Goal: Task Accomplishment & Management: Manage account settings

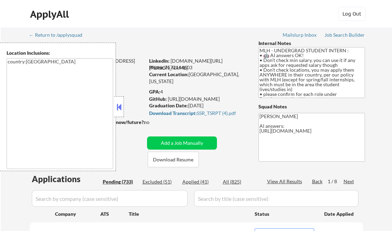
select select ""pending""
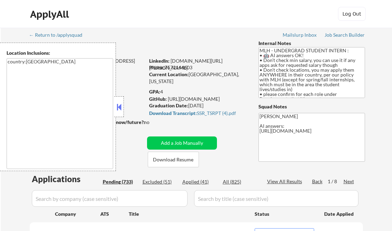
select select ""pending""
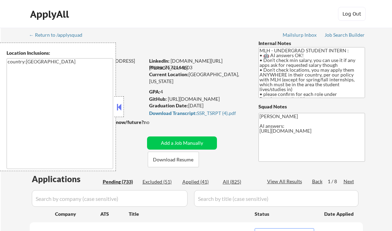
select select ""pending""
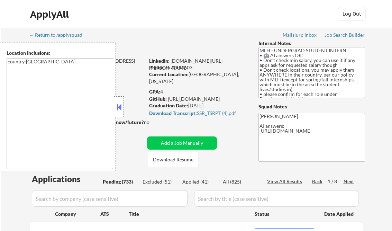
select select ""pending""
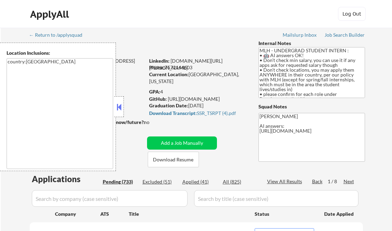
select select ""pending""
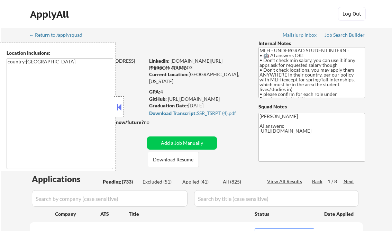
select select ""pending""
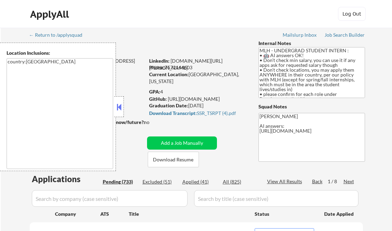
select select ""pending""
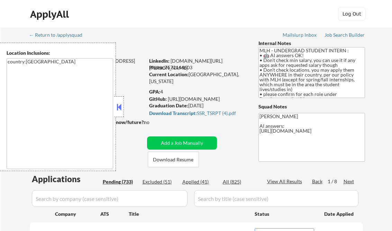
select select ""pending""
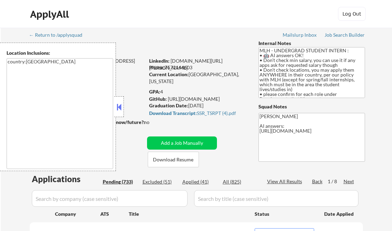
select select ""pending""
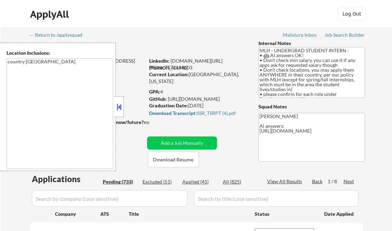
select select ""pending""
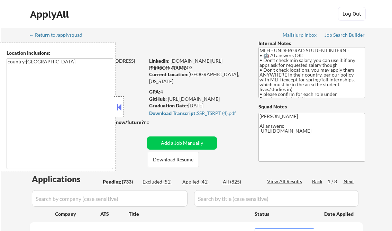
select select ""pending""
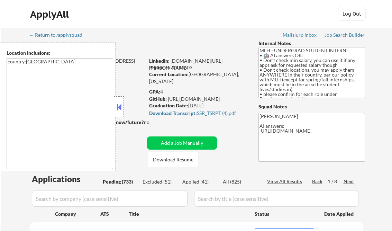
select select ""pending""
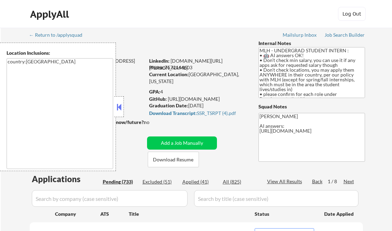
select select ""pending""
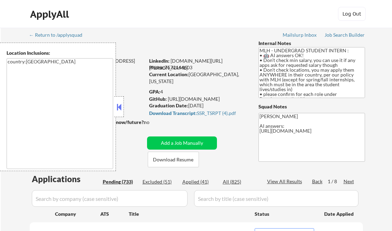
select select ""pending""
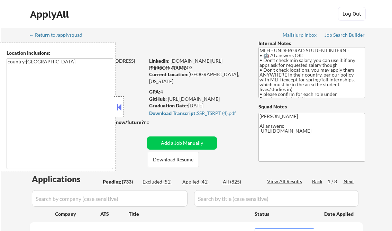
select select ""pending""
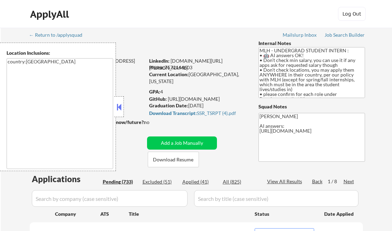
select select ""pending""
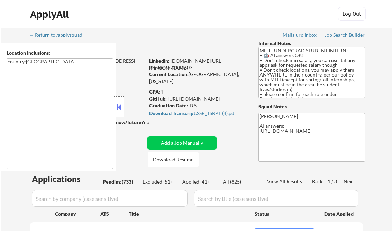
select select ""pending""
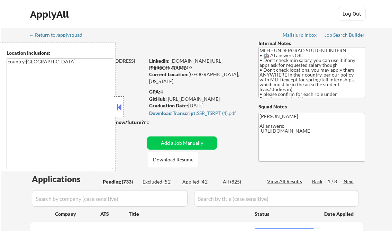
select select ""pending""
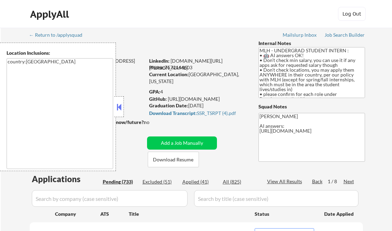
select select ""pending""
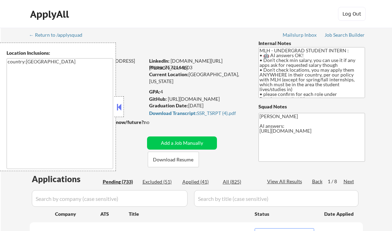
select select ""pending""
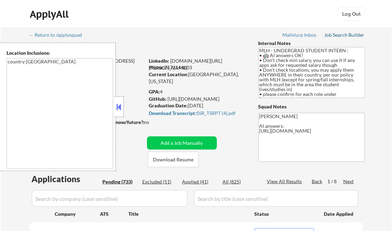
click at [331, 35] on div "Job Search Builder" at bounding box center [344, 35] width 40 height 5
click at [118, 103] on button at bounding box center [119, 107] width 8 height 10
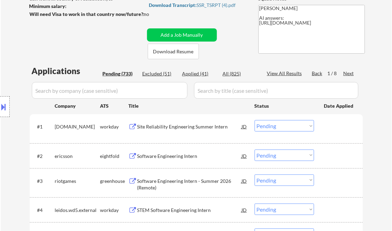
scroll to position [111, 0]
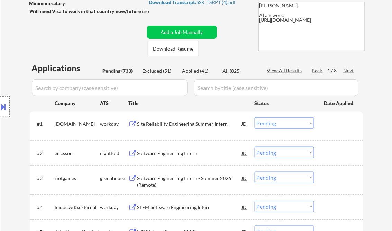
click at [194, 178] on div "Software Engineering Intern - Summer 2026 (Remote)" at bounding box center [189, 181] width 104 height 13
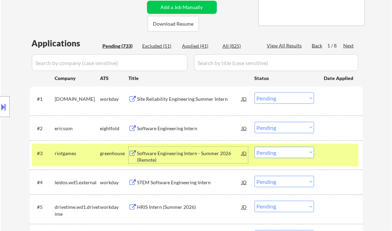
scroll to position [166, 0]
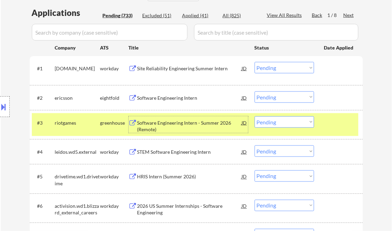
click at [280, 122] on select "Choose an option... Pending Applied Excluded (Questions) Excluded (Expired) Exc…" at bounding box center [284, 121] width 59 height 11
click at [255, 116] on select "Choose an option... Pending Applied Excluded (Questions) Excluded (Expired) Exc…" at bounding box center [284, 121] width 59 height 11
select select ""pending""
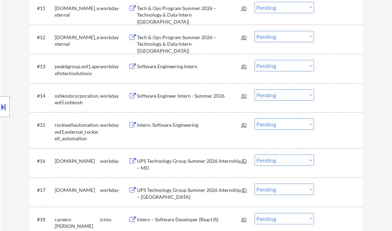
scroll to position [581, 0]
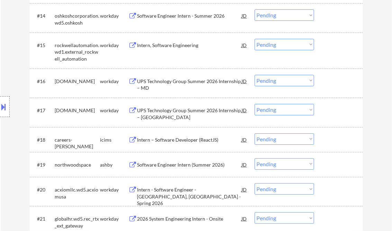
click at [189, 163] on div "Software Engineer Intern (Summer 2026)" at bounding box center [189, 164] width 104 height 7
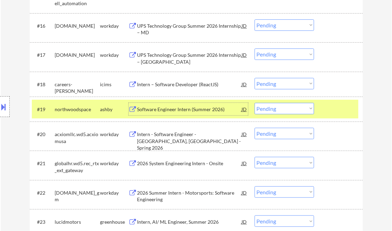
scroll to position [664, 0]
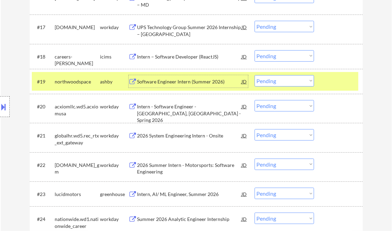
click at [184, 195] on div "Intern, AI/ ML Engineer, Summer 2026" at bounding box center [189, 194] width 104 height 7
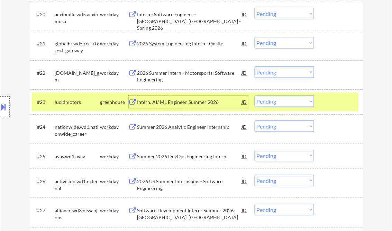
scroll to position [775, 0]
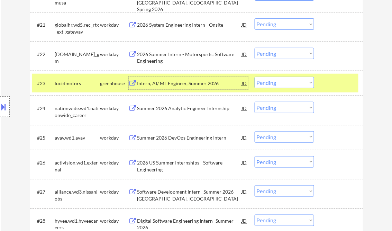
click at [296, 82] on select "Choose an option... Pending Applied Excluded (Questions) Excluded (Expired) Exc…" at bounding box center [284, 82] width 59 height 11
click at [255, 77] on select "Choose an option... Pending Applied Excluded (Questions) Excluded (Expired) Exc…" at bounding box center [284, 82] width 59 height 11
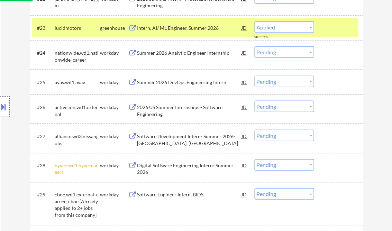
select select ""pending""
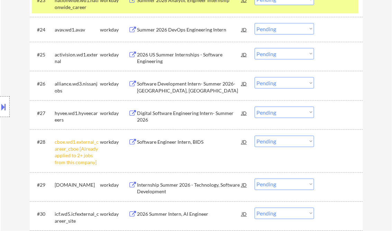
click at [277, 144] on select "Choose an option... Pending Applied Excluded (Questions) Excluded (Expired) Exc…" at bounding box center [284, 141] width 59 height 11
click at [255, 136] on select "Choose an option... Pending Applied Excluded (Questions) Excluded (Expired) Exc…" at bounding box center [284, 141] width 59 height 11
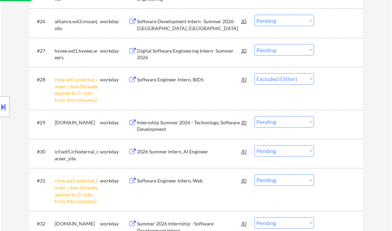
scroll to position [941, 0]
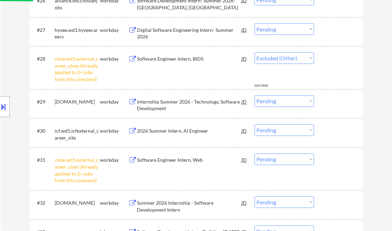
select select ""pending""
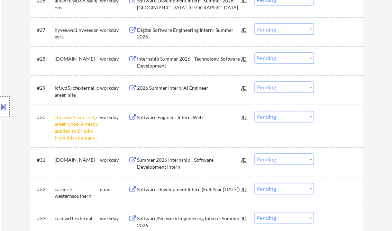
click at [286, 121] on select "Choose an option... Pending Applied Excluded (Questions) Excluded (Expired) Exc…" at bounding box center [284, 116] width 59 height 11
click at [255, 111] on select "Choose an option... Pending Applied Excluded (Questions) Excluded (Expired) Exc…" at bounding box center [284, 116] width 59 height 11
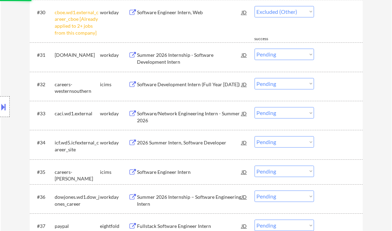
select select ""pending""
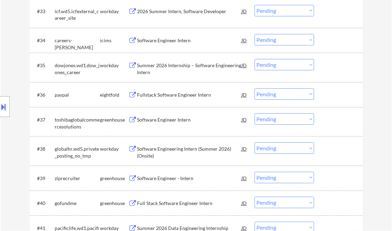
scroll to position [1190, 0]
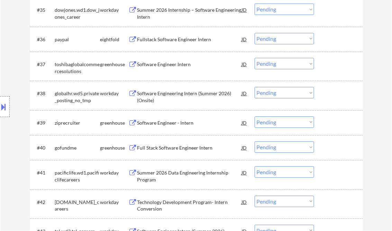
click at [169, 120] on div "Software Engineer - Intern" at bounding box center [189, 122] width 104 height 7
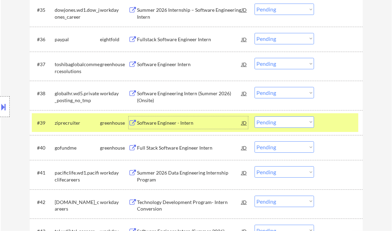
drag, startPoint x: 280, startPoint y: 122, endPoint x: 285, endPoint y: 127, distance: 6.8
click at [280, 122] on select "Choose an option... Pending Applied Excluded (Questions) Excluded (Expired) Exc…" at bounding box center [284, 121] width 59 height 11
click at [255, 116] on select "Choose an option... Pending Applied Excluded (Questions) Excluded (Expired) Exc…" at bounding box center [284, 121] width 59 height 11
click at [183, 148] on div "Full Stack Software Engineer Intern" at bounding box center [189, 147] width 104 height 7
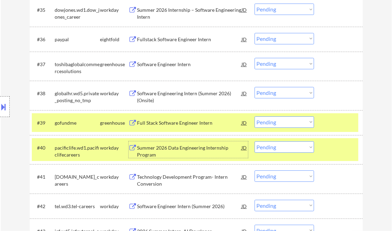
click at [274, 125] on select "Choose an option... Pending Applied Excluded (Questions) Excluded (Expired) Exc…" at bounding box center [284, 121] width 59 height 11
click at [255, 116] on select "Choose an option... Pending Applied Excluded (Questions) Excluded (Expired) Exc…" at bounding box center [284, 121] width 59 height 11
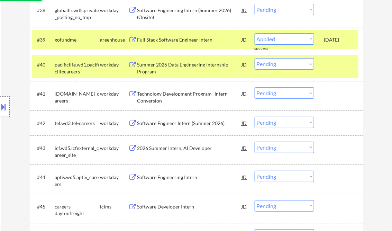
select select ""pending""
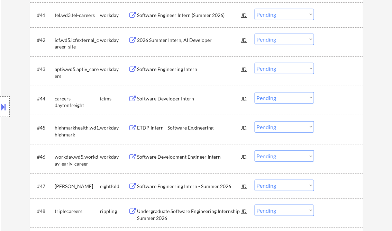
scroll to position [1411, 0]
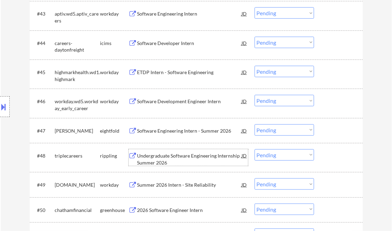
click at [158, 162] on div "Undergraduate Software Engineering Internship Summer 2026" at bounding box center [189, 158] width 104 height 13
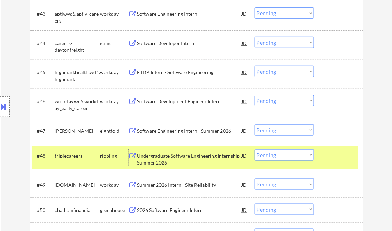
click at [270, 156] on select "Choose an option... Pending Applied Excluded (Questions) Excluded (Expired) Exc…" at bounding box center [284, 154] width 59 height 11
click at [255, 149] on select "Choose an option... Pending Applied Excluded (Questions) Excluded (Expired) Exc…" at bounding box center [284, 154] width 59 height 11
select select ""pending""
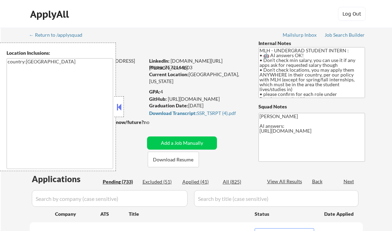
select select ""pending""
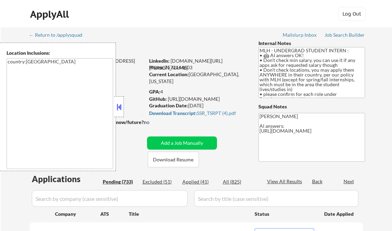
select select ""pending""
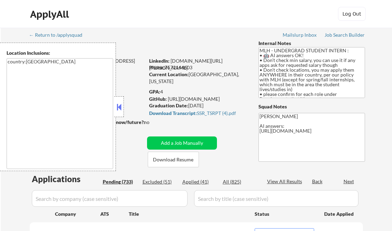
select select ""pending""
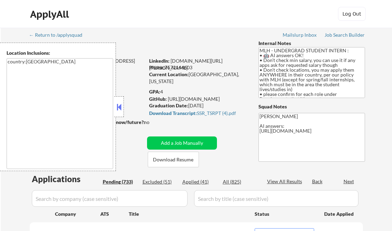
select select ""pending""
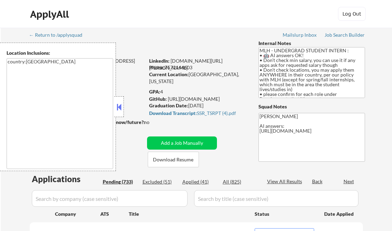
select select ""pending""
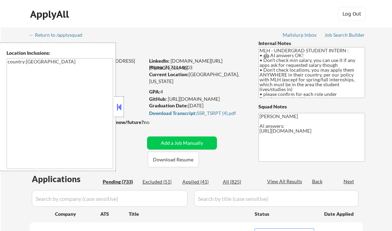
select select ""pending""
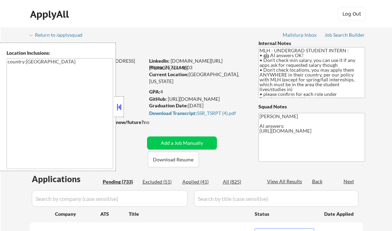
select select ""pending""
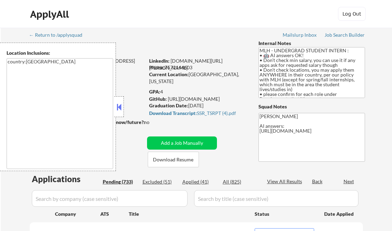
select select ""pending""
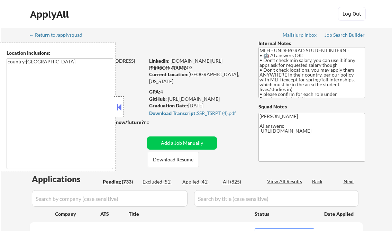
select select ""pending""
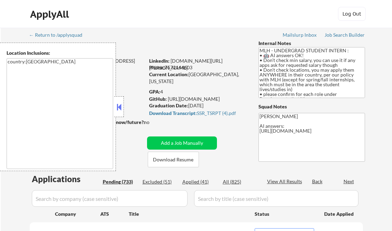
select select ""pending""
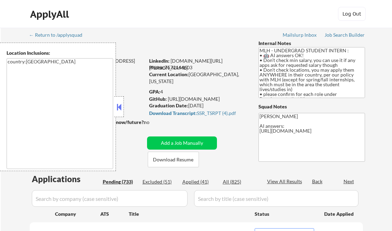
select select ""pending""
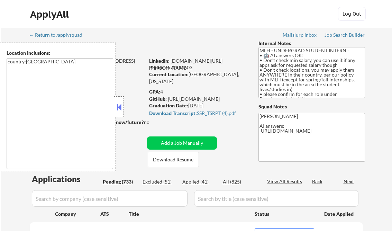
select select ""pending""
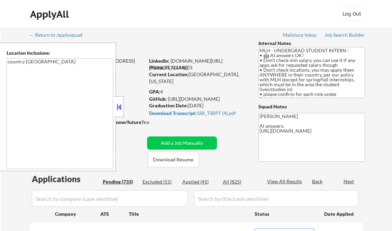
select select ""pending""
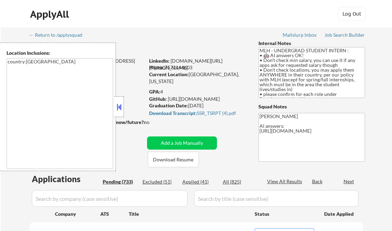
select select ""pending""
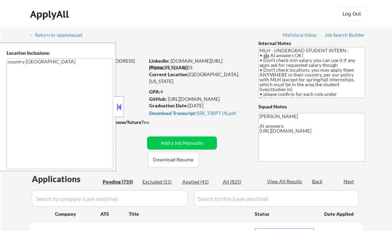
select select ""pending""
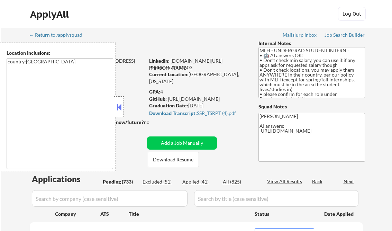
select select ""pending""
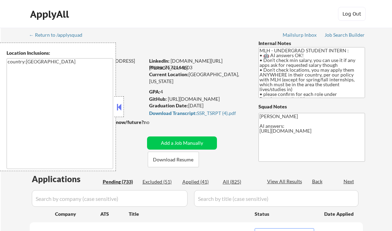
select select ""pending""
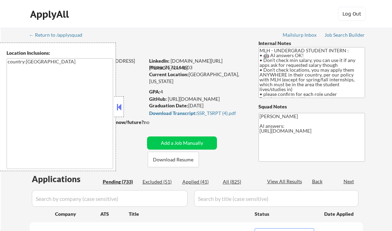
select select ""pending""
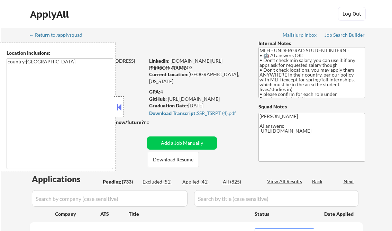
select select ""pending""
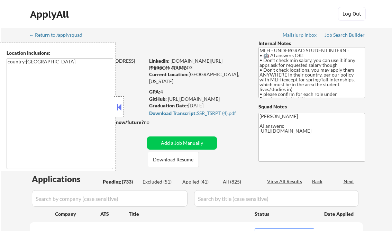
select select ""pending""
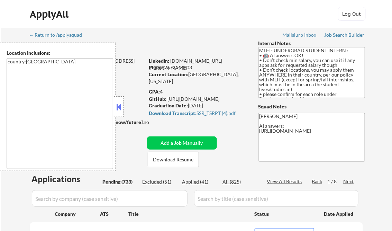
click at [120, 107] on button at bounding box center [119, 107] width 8 height 10
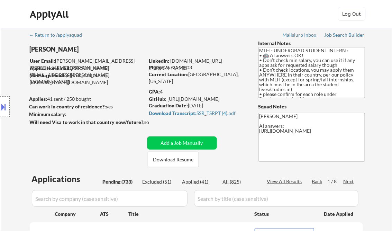
click at [194, 183] on div "Applied (41)" at bounding box center [199, 181] width 35 height 7
select select ""applied""
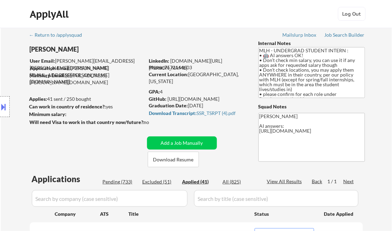
select select ""applied""
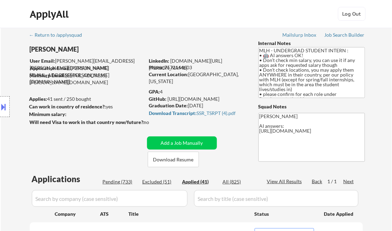
select select ""applied""
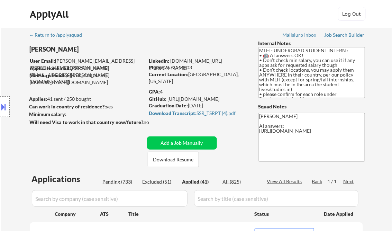
select select ""applied""
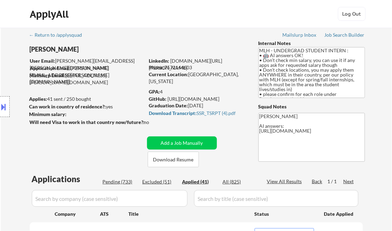
select select ""applied""
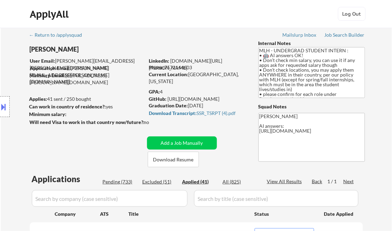
select select ""applied""
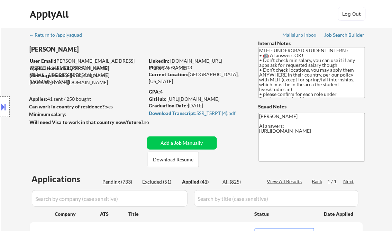
select select ""applied""
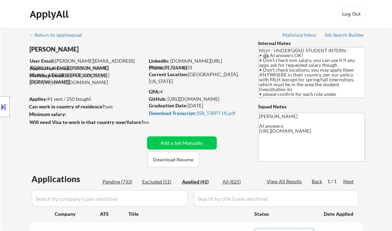
select select ""applied""
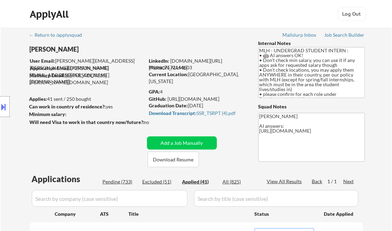
select select ""applied""
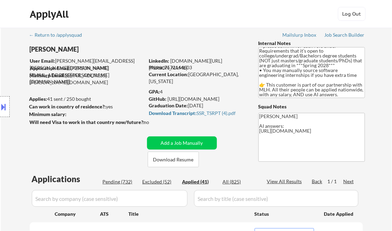
select select ""applied""
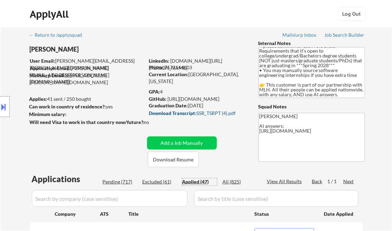
click at [187, 112] on strong "Download Transcript:" at bounding box center [173, 113] width 48 height 6
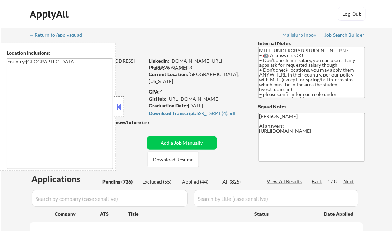
select select ""pending""
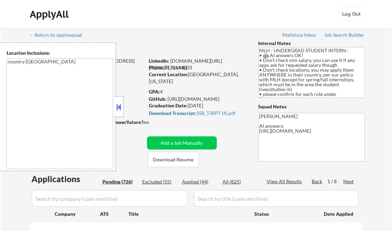
select select ""pending""
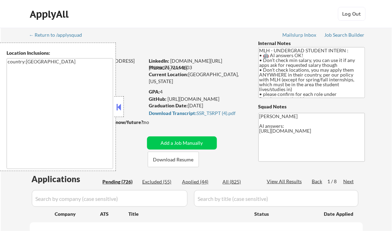
select select ""pending""
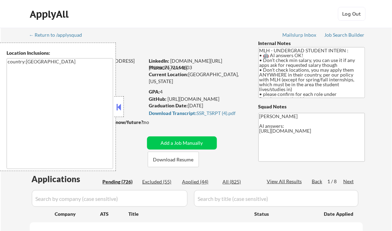
select select ""pending""
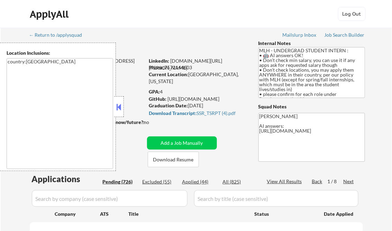
select select ""pending""
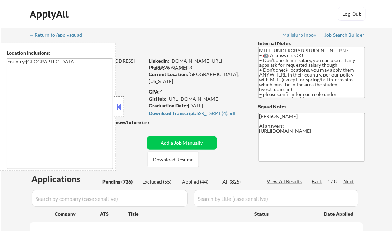
select select ""pending""
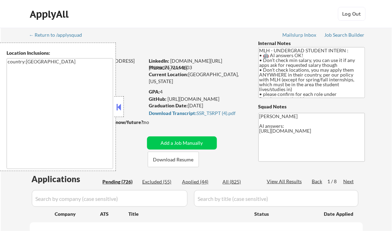
select select ""pending""
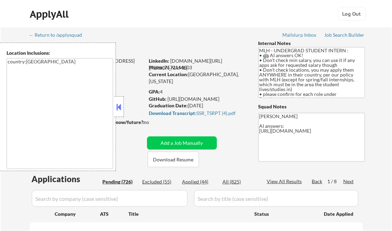
select select ""pending""
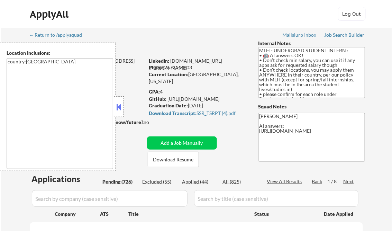
select select ""pending""
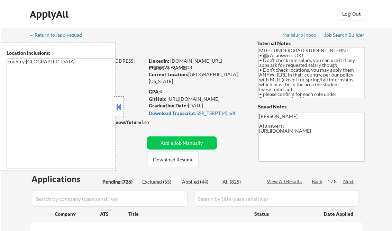
select select ""pending""
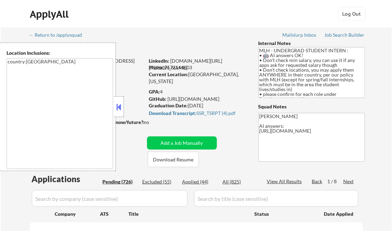
select select ""pending""
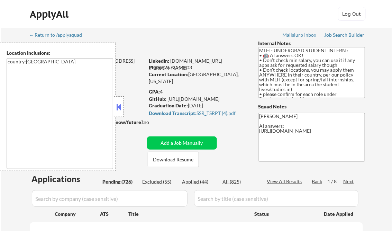
select select ""pending""
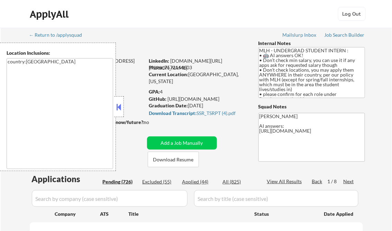
select select ""pending""
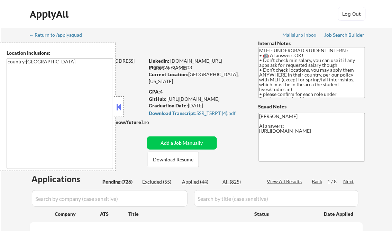
select select ""pending""
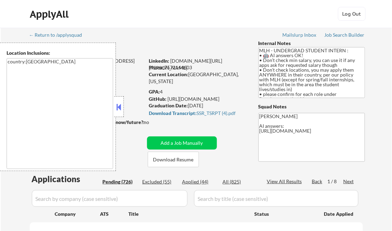
select select ""pending""
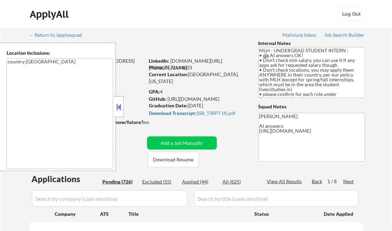
select select ""pending""
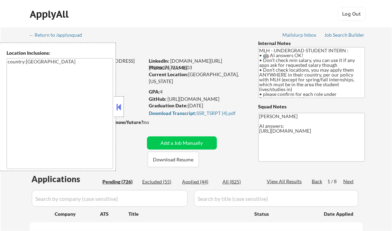
select select ""pending""
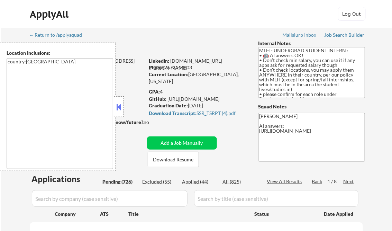
select select ""pending""
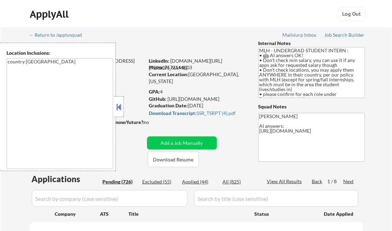
select select ""pending""
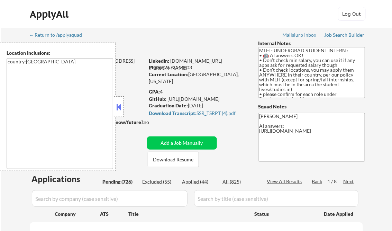
select select ""pending""
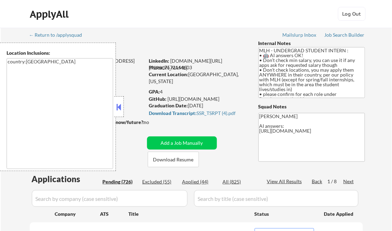
click at [121, 106] on button at bounding box center [119, 107] width 8 height 10
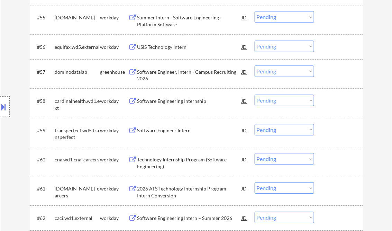
scroll to position [1715, 0]
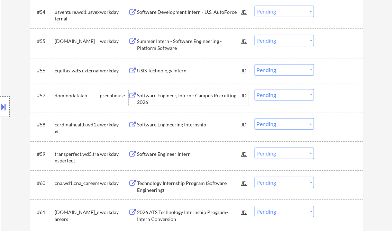
click at [174, 95] on div "Software Engineer, Intern - Campus Recruiting 2026" at bounding box center [189, 98] width 104 height 13
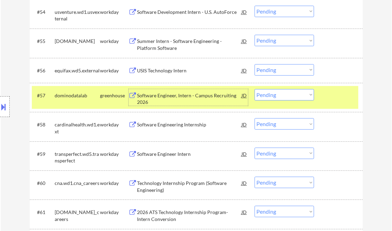
click at [286, 93] on select "Choose an option... Pending Applied Excluded (Questions) Excluded (Expired) Exc…" at bounding box center [284, 94] width 59 height 11
click at [255, 89] on select "Choose an option... Pending Applied Excluded (Questions) Excluded (Expired) Exc…" at bounding box center [284, 94] width 59 height 11
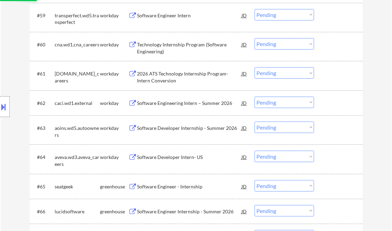
scroll to position [1909, 0]
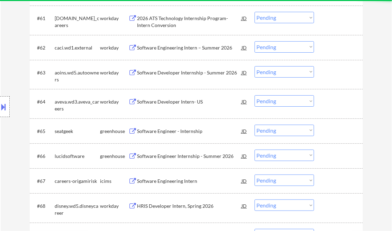
select select ""pending""
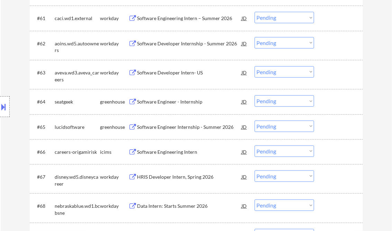
click at [156, 99] on div "Software Engineer - Internship" at bounding box center [189, 101] width 104 height 7
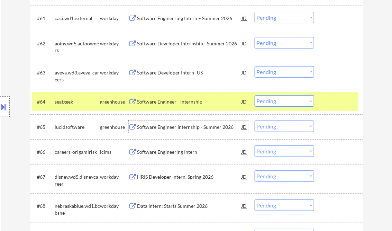
click at [174, 127] on div "Software Engineer Internship - Summer 2026" at bounding box center [189, 126] width 104 height 7
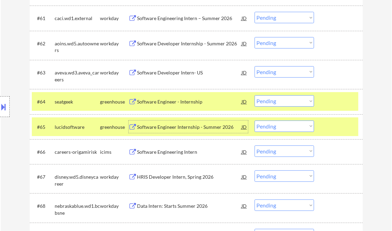
click at [287, 127] on select "Choose an option... Pending Applied Excluded (Questions) Excluded (Expired) Exc…" at bounding box center [284, 125] width 59 height 11
click at [255, 120] on select "Choose an option... Pending Applied Excluded (Questions) Excluded (Expired) Exc…" at bounding box center [284, 125] width 59 height 11
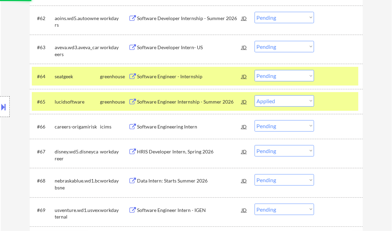
scroll to position [1964, 0]
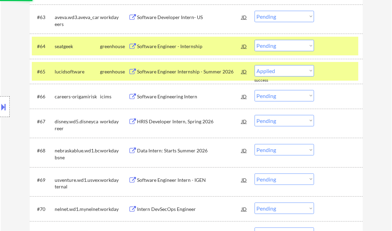
select select ""pending""
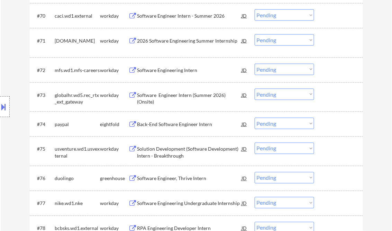
scroll to position [2186, 0]
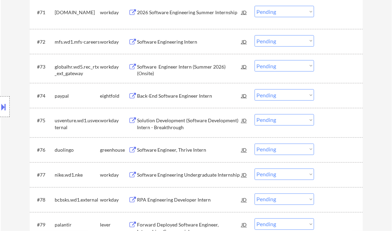
click at [169, 149] on div "Software Engineer, Thrive Intern" at bounding box center [189, 150] width 104 height 7
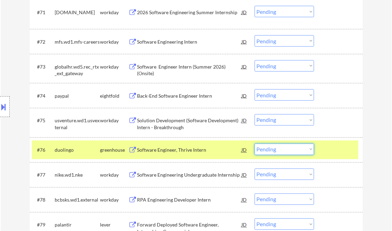
drag, startPoint x: 279, startPoint y: 152, endPoint x: 295, endPoint y: 187, distance: 38.7
click at [279, 152] on select "Choose an option... Pending Applied Excluded (Questions) Excluded (Expired) Exc…" at bounding box center [284, 149] width 59 height 11
click at [255, 144] on select "Choose an option... Pending Applied Excluded (Questions) Excluded (Expired) Exc…" at bounding box center [284, 149] width 59 height 11
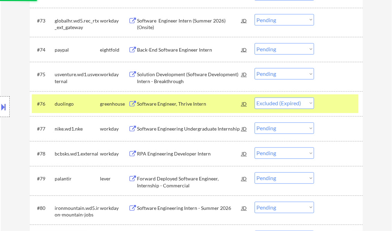
scroll to position [2241, 0]
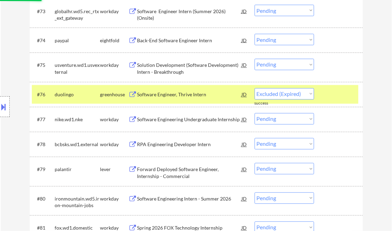
select select ""pending""
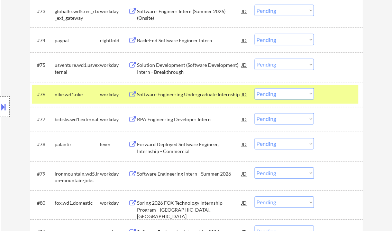
click at [170, 144] on div "Forward Deployed Software Engineer, Internship - Commercial" at bounding box center [189, 147] width 104 height 13
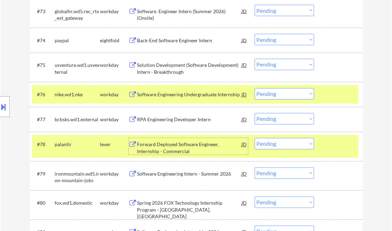
click at [287, 144] on select "Choose an option... Pending Applied Excluded (Questions) Excluded (Expired) Exc…" at bounding box center [284, 143] width 59 height 11
click at [255, 138] on select "Choose an option... Pending Applied Excluded (Questions) Excluded (Expired) Exc…" at bounding box center [284, 143] width 59 height 11
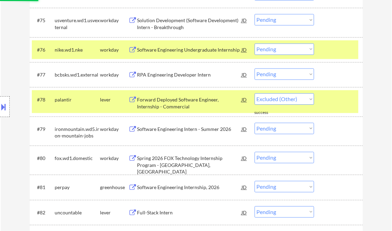
scroll to position [2324, 0]
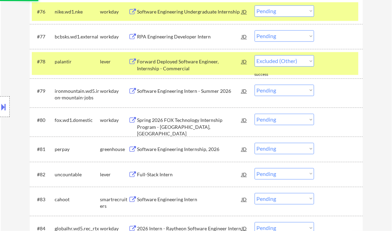
select select ""pending""
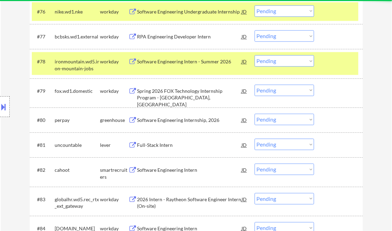
click at [166, 121] on div "Software Engineering Internship, 2026" at bounding box center [189, 120] width 104 height 7
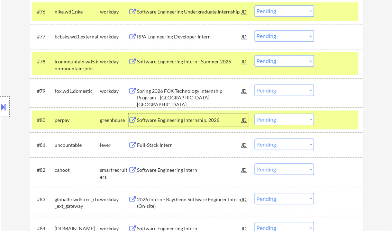
click at [285, 122] on select "Choose an option... Pending Applied Excluded (Questions) Excluded (Expired) Exc…" at bounding box center [284, 118] width 59 height 11
click at [255, 113] on select "Choose an option... Pending Applied Excluded (Questions) Excluded (Expired) Exc…" at bounding box center [284, 118] width 59 height 11
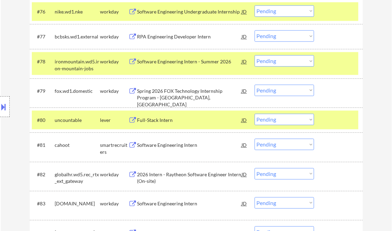
click at [165, 117] on div "Full-Stack Intern" at bounding box center [189, 120] width 104 height 7
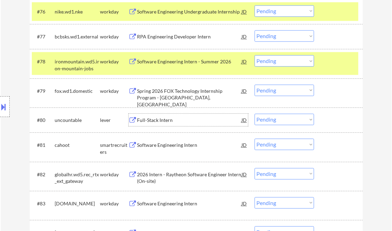
drag, startPoint x: 286, startPoint y: 118, endPoint x: 293, endPoint y: 125, distance: 9.1
click at [287, 119] on select "Choose an option... Pending Applied Excluded (Questions) Excluded (Expired) Exc…" at bounding box center [284, 118] width 59 height 11
click at [255, 113] on select "Choose an option... Pending Applied Excluded (Questions) Excluded (Expired) Exc…" at bounding box center [284, 118] width 59 height 11
click at [165, 148] on div "Software Engineering Intern" at bounding box center [189, 144] width 104 height 7
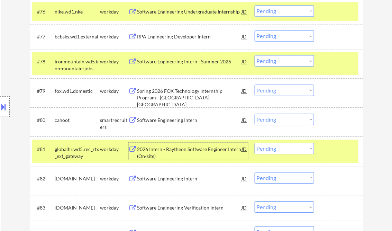
click at [276, 121] on select "Choose an option... Pending Applied Excluded (Questions) Excluded (Expired) Exc…" at bounding box center [284, 118] width 59 height 11
click at [255, 113] on select "Choose an option... Pending Applied Excluded (Questions) Excluded (Expired) Exc…" at bounding box center [284, 118] width 59 height 11
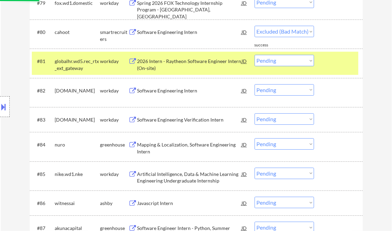
scroll to position [2435, 0]
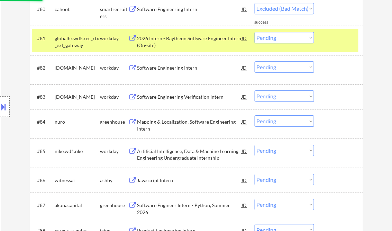
select select ""pending""
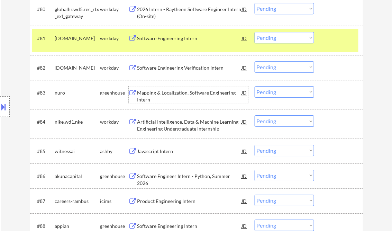
click at [175, 94] on div "Mapping & Localization, Software Engineering Intern" at bounding box center [189, 95] width 104 height 13
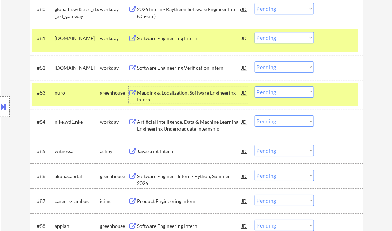
click at [274, 96] on select "Choose an option... Pending Applied Excluded (Questions) Excluded (Expired) Exc…" at bounding box center [284, 91] width 59 height 11
click at [255, 86] on select "Choose an option... Pending Applied Excluded (Questions) Excluded (Expired) Exc…" at bounding box center [284, 91] width 59 height 11
select select ""pending""
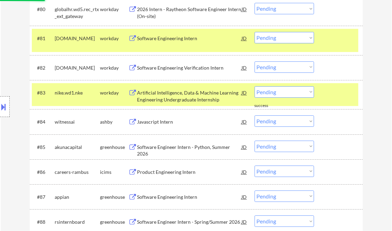
click at [157, 126] on div "Javascript Intern" at bounding box center [189, 121] width 104 height 12
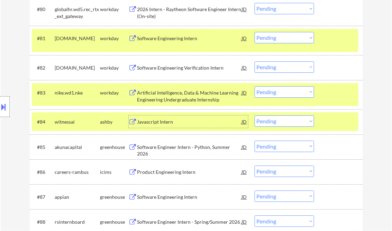
click at [293, 125] on select "Choose an option... Pending Applied Excluded (Questions) Excluded (Expired) Exc…" at bounding box center [284, 120] width 59 height 11
click at [255, 116] on select "Choose an option... Pending Applied Excluded (Questions) Excluded (Expired) Exc…" at bounding box center [284, 120] width 59 height 11
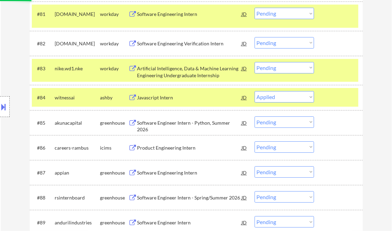
scroll to position [2462, 0]
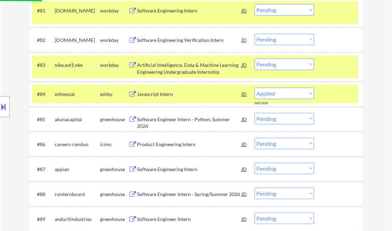
select select ""pending""
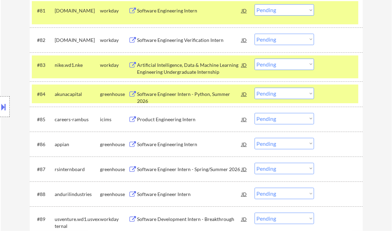
click at [164, 141] on div "Software Engineering Intern" at bounding box center [189, 144] width 104 height 7
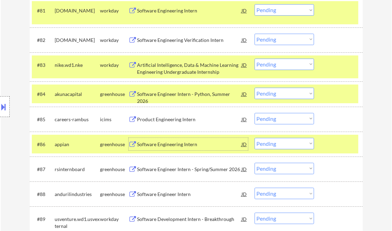
click at [271, 147] on select "Choose an option... Pending Applied Excluded (Questions) Excluded (Expired) Exc…" at bounding box center [284, 143] width 59 height 11
click at [255, 138] on select "Choose an option... Pending Applied Excluded (Questions) Excluded (Expired) Exc…" at bounding box center [284, 143] width 59 height 11
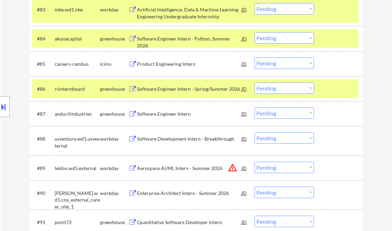
click at [188, 89] on div "Software Engineer Intern - Spring/Summer 2026" at bounding box center [189, 88] width 104 height 7
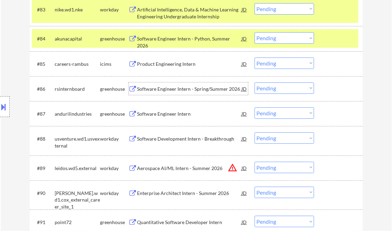
click at [270, 86] on select "Choose an option... Pending Applied Excluded (Questions) Excluded (Expired) Exc…" at bounding box center [284, 87] width 59 height 11
click at [255, 82] on select "Choose an option... Pending Applied Excluded (Questions) Excluded (Expired) Exc…" at bounding box center [284, 87] width 59 height 11
click at [172, 111] on div "Software Engineer Intern" at bounding box center [189, 113] width 104 height 7
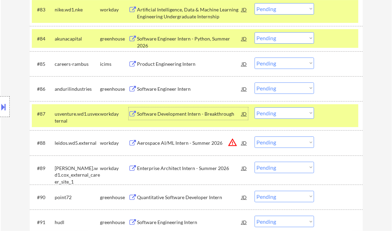
click at [272, 85] on select "Choose an option... Pending Applied Excluded (Questions) Excluded (Expired) Exc…" at bounding box center [284, 87] width 59 height 11
click at [255, 82] on select "Choose an option... Pending Applied Excluded (Questions) Excluded (Expired) Exc…" at bounding box center [284, 87] width 59 height 11
select select ""pending""
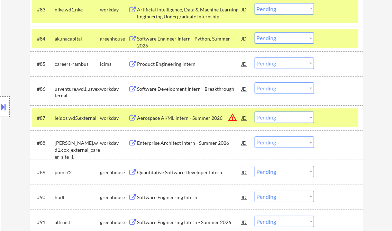
click at [172, 171] on div "Quantitative Software Developer Intern" at bounding box center [189, 172] width 104 height 7
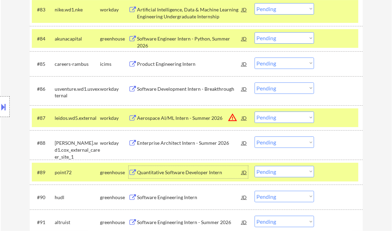
click at [285, 174] on select "Choose an option... Pending Applied Excluded (Questions) Excluded (Expired) Exc…" at bounding box center [284, 171] width 59 height 11
click at [255, 166] on select "Choose an option... Pending Applied Excluded (Questions) Excluded (Expired) Exc…" at bounding box center [284, 171] width 59 height 11
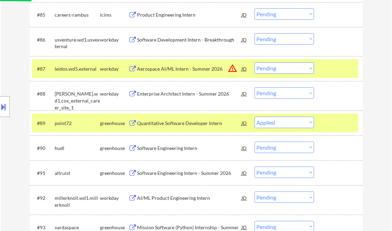
scroll to position [2573, 0]
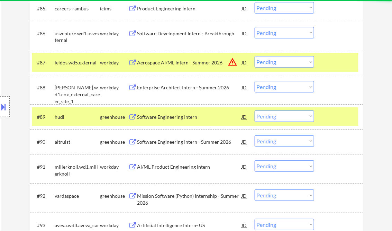
click at [166, 115] on div "Software Engineering Intern" at bounding box center [189, 116] width 104 height 7
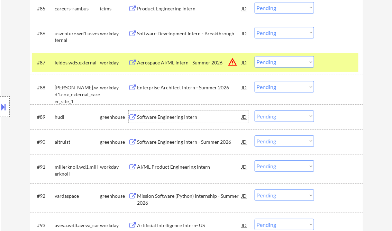
drag, startPoint x: 274, startPoint y: 117, endPoint x: 273, endPoint y: 121, distance: 3.8
click at [274, 117] on select "Choose an option... Pending Applied Excluded (Questions) Excluded (Expired) Exc…" at bounding box center [284, 115] width 59 height 11
click at [255, 110] on select "Choose an option... Pending Applied Excluded (Questions) Excluded (Expired) Exc…" at bounding box center [284, 115] width 59 height 11
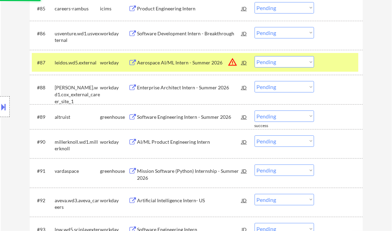
click at [167, 113] on div "Software Engineering Intern - Summer 2026" at bounding box center [189, 116] width 104 height 12
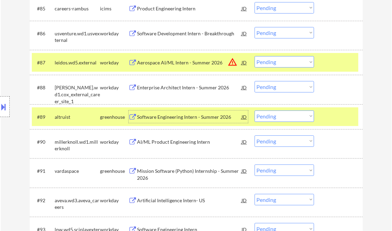
click at [277, 118] on select "Choose an option... Pending Applied Excluded (Questions) Excluded (Expired) Exc…" at bounding box center [284, 115] width 59 height 11
click at [255, 110] on select "Choose an option... Pending Applied Excluded (Questions) Excluded (Expired) Exc…" at bounding box center [284, 115] width 59 height 11
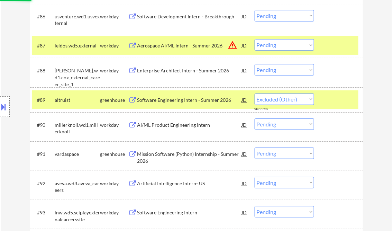
scroll to position [2601, 0]
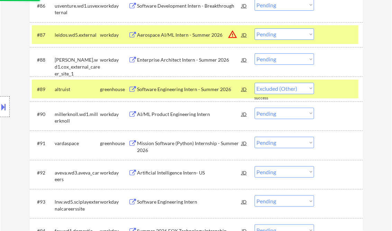
select select ""pending""
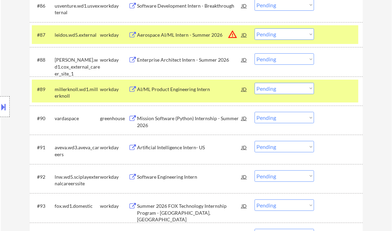
click at [187, 121] on div "Mission Software (Python) Internship - Summer 2026" at bounding box center [189, 121] width 104 height 13
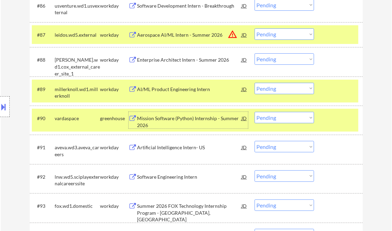
click at [295, 118] on select "Choose an option... Pending Applied Excluded (Questions) Excluded (Expired) Exc…" at bounding box center [284, 117] width 59 height 11
click at [255, 112] on select "Choose an option... Pending Applied Excluded (Questions) Excluded (Expired) Exc…" at bounding box center [284, 117] width 59 height 11
select select ""pending""
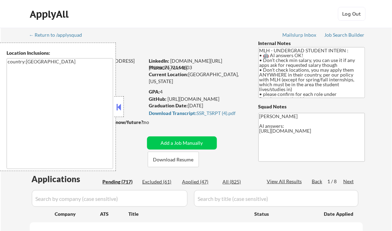
scroll to position [751, 0]
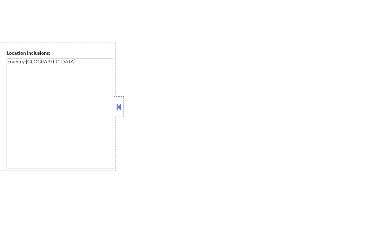
select select ""pending""
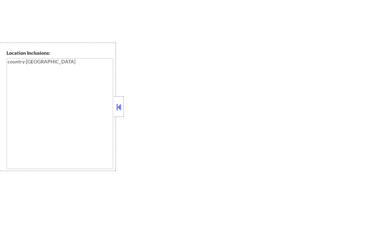
select select ""pending""
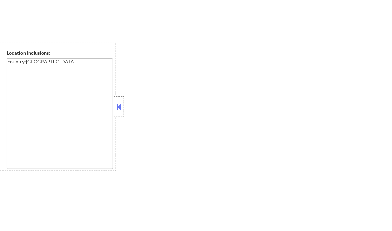
select select ""pending""
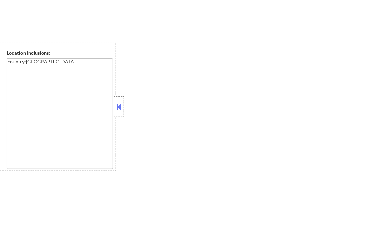
select select ""pending""
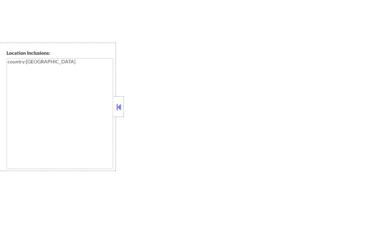
select select ""pending""
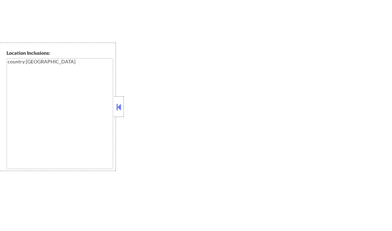
select select ""pending""
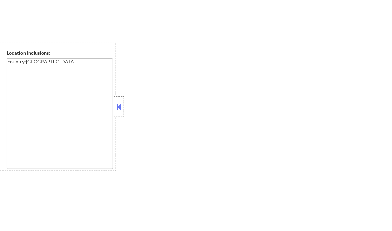
select select ""pending""
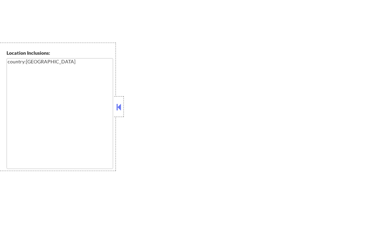
select select ""pending""
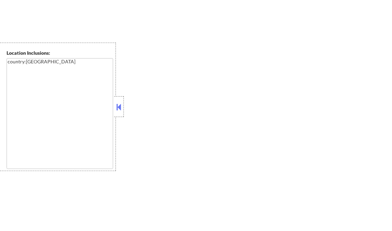
select select ""pending""
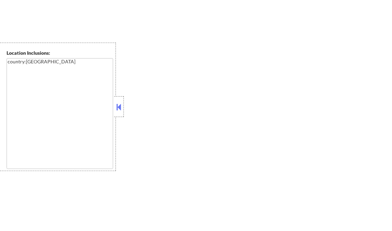
select select ""pending""
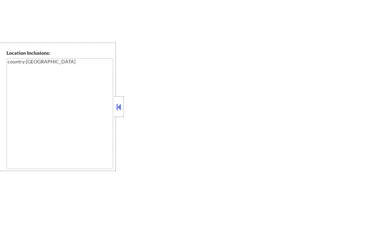
select select ""pending""
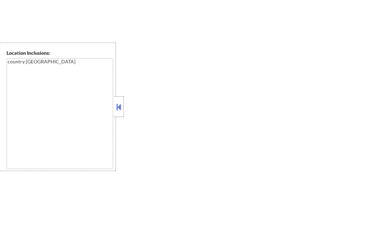
select select ""pending""
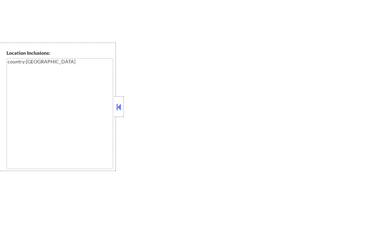
select select ""pending""
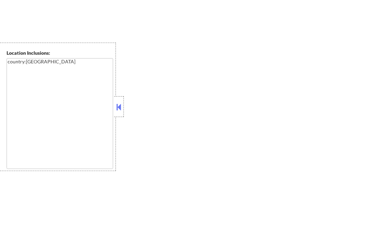
select select ""pending""
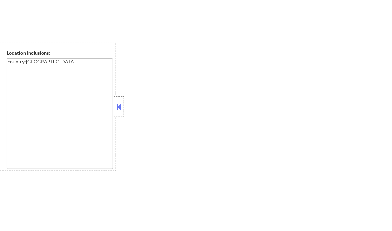
select select ""pending""
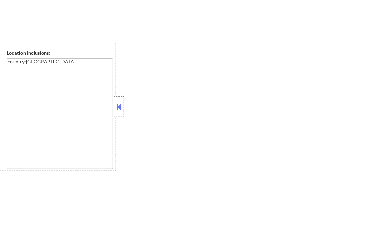
select select ""pending""
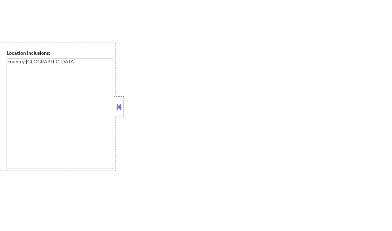
select select ""pending""
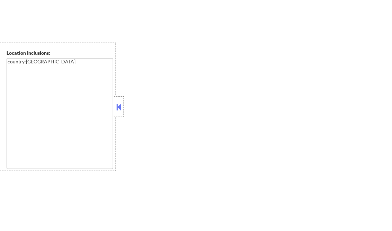
select select ""pending""
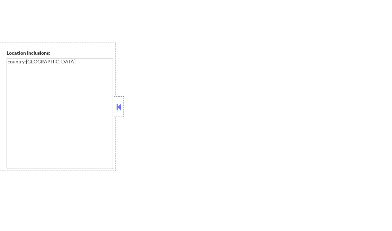
select select ""pending""
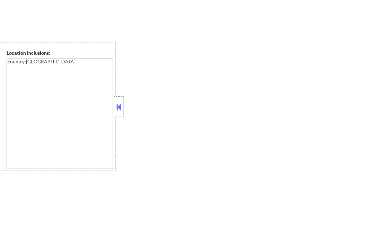
select select ""pending""
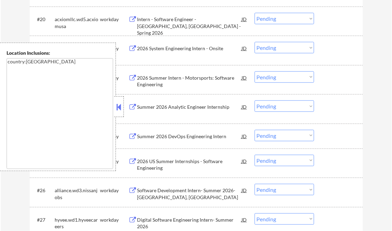
click at [119, 103] on button at bounding box center [119, 107] width 8 height 10
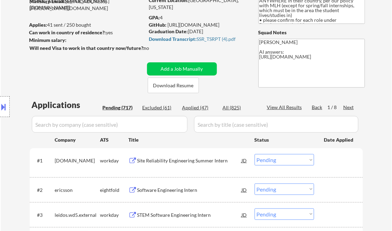
scroll to position [32, 0]
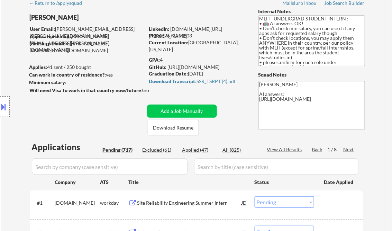
click at [201, 149] on div "Applied (47)" at bounding box center [199, 149] width 35 height 7
select select ""applied""
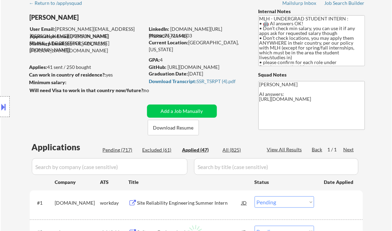
select select ""applied""
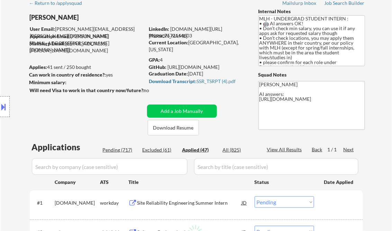
select select ""applied""
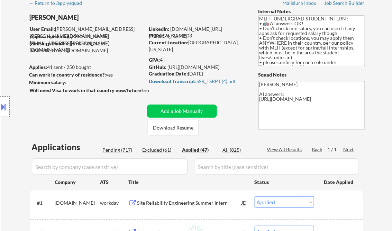
select select ""applied""
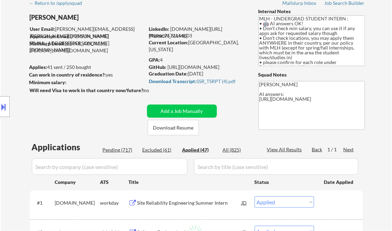
select select ""applied""
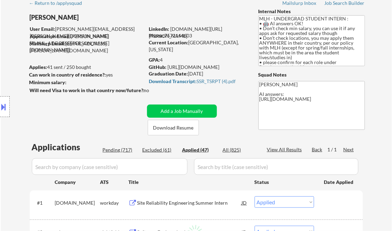
select select ""applied""
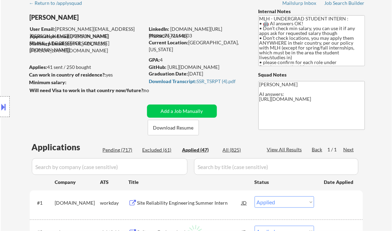
select select ""applied""
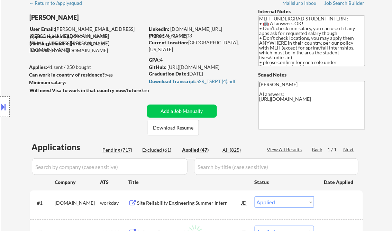
select select ""applied""
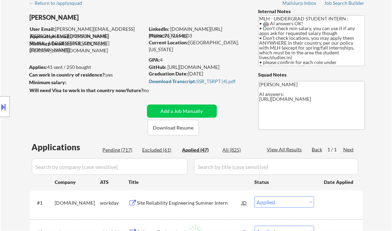
select select ""applied""
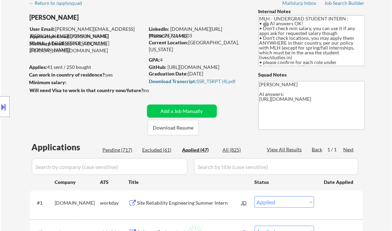
select select ""applied""
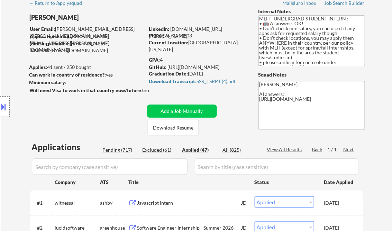
select select ""applied""
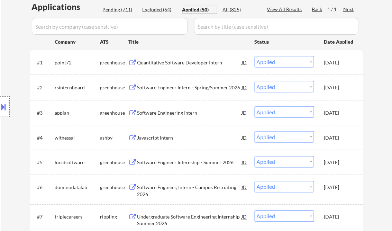
scroll to position [170, 0]
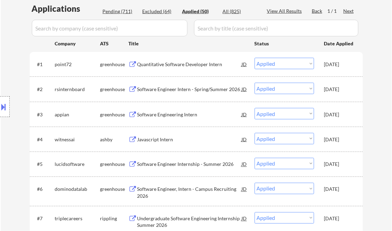
select select ""applied""
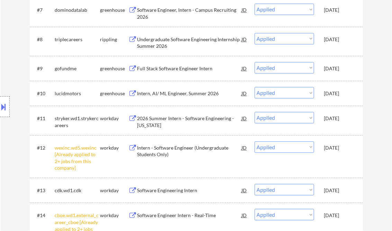
scroll to position [392, 0]
